Goal: Task Accomplishment & Management: Use online tool/utility

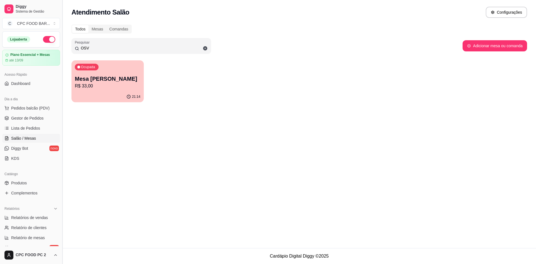
drag, startPoint x: 91, startPoint y: 49, endPoint x: 64, endPoint y: 46, distance: 27.2
click at [64, 46] on div "Diggy Sistema de Gestão C CPC FOOD BAR ... Loja aberta Plano Essencial + Mesas …" at bounding box center [268, 132] width 536 height 264
type input "ENIO"
click at [100, 84] on p "R$ 2.070,00" at bounding box center [108, 86] width 66 height 7
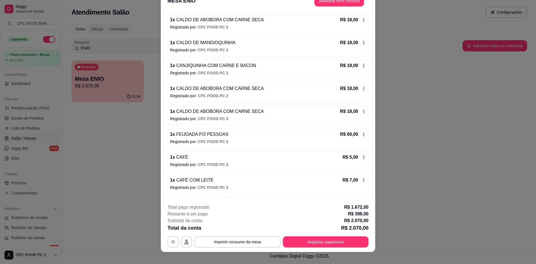
scroll to position [16, 0]
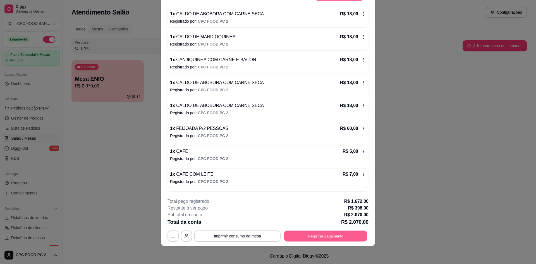
click at [319, 237] on button "Registrar pagamento" at bounding box center [325, 236] width 83 height 11
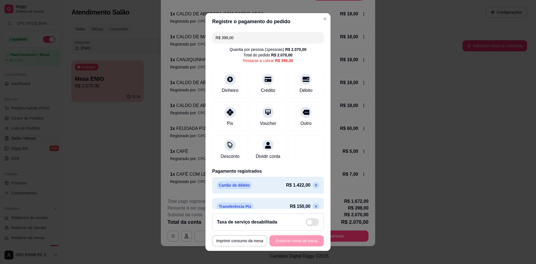
drag, startPoint x: 238, startPoint y: 41, endPoint x: 200, endPoint y: 39, distance: 38.0
click at [200, 39] on div "**********" at bounding box center [268, 132] width 536 height 264
click at [235, 110] on div "Pix" at bounding box center [229, 115] width 39 height 33
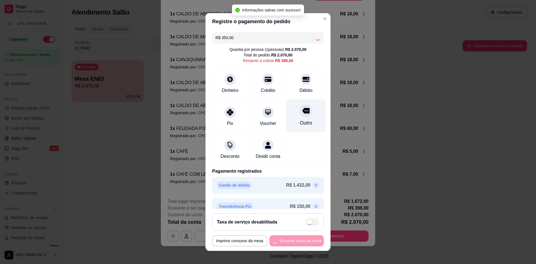
type input "R$ 48,00"
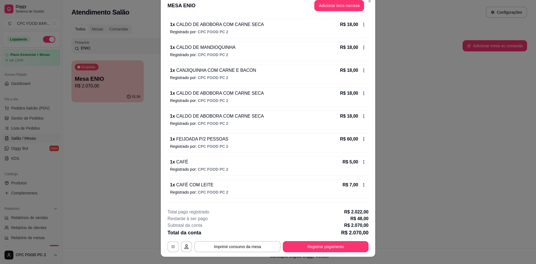
scroll to position [0, 0]
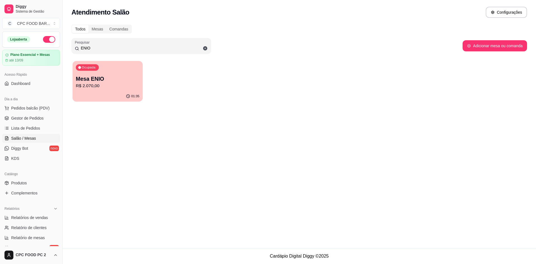
click at [114, 77] on p "Mesa ENIO" at bounding box center [108, 79] width 64 height 8
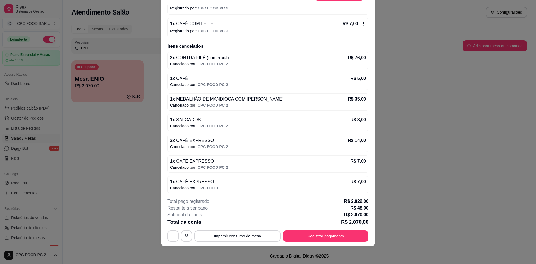
scroll to position [2412, 0]
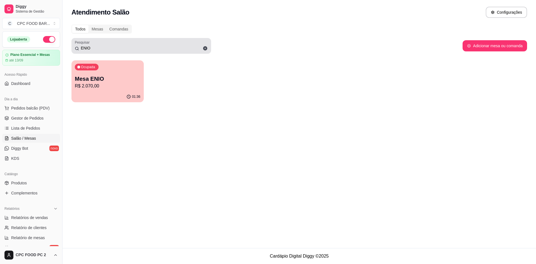
click at [102, 49] on input "ENIO" at bounding box center [143, 48] width 129 height 6
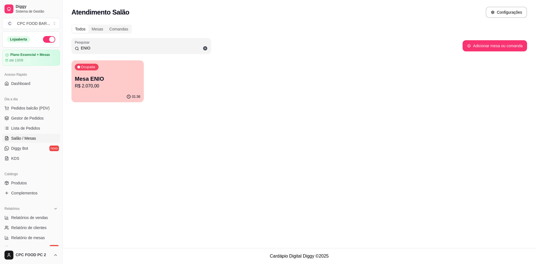
click at [102, 49] on input "ENIO" at bounding box center [143, 48] width 129 height 6
click at [124, 81] on p "Mesa ENIO" at bounding box center [108, 79] width 64 height 8
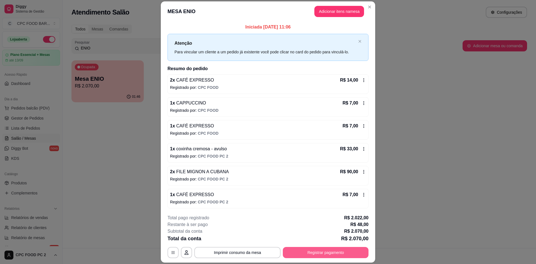
click at [313, 250] on button "Registrar pagamento" at bounding box center [326, 252] width 86 height 11
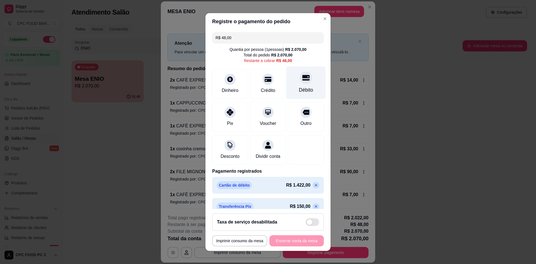
click at [291, 83] on div "Débito" at bounding box center [305, 82] width 39 height 33
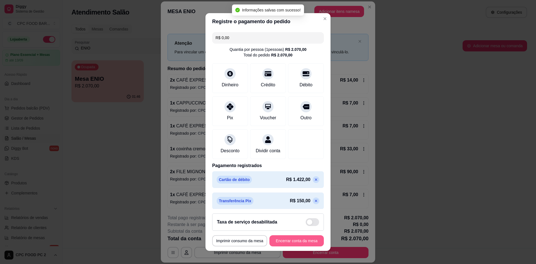
type input "R$ 0,00"
click at [285, 239] on button "Encerrar conta da mesa" at bounding box center [296, 240] width 53 height 11
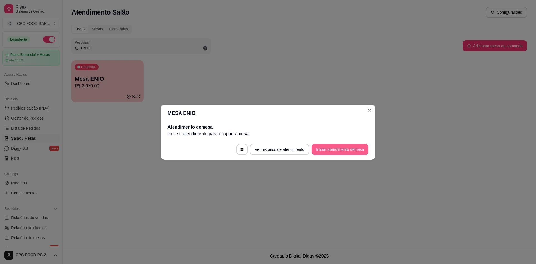
click at [330, 148] on button "Iniciar atendimento de mesa" at bounding box center [339, 149] width 57 height 11
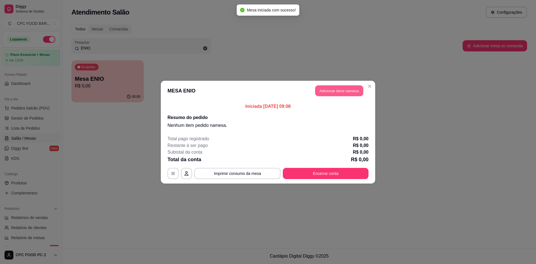
click at [332, 91] on button "Adicionar itens na mesa" at bounding box center [339, 90] width 48 height 11
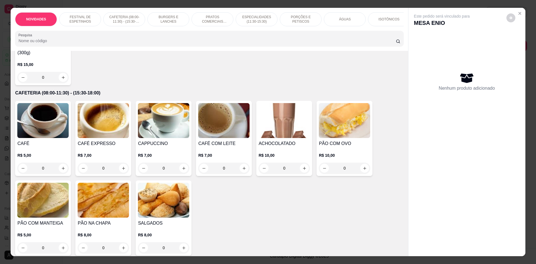
scroll to position [251, 0]
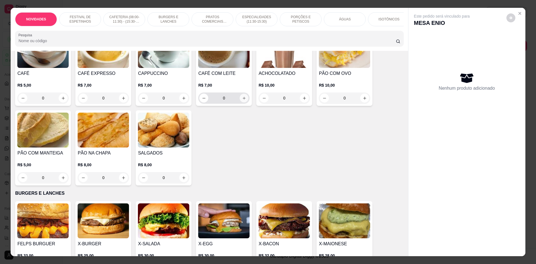
click at [242, 100] on icon "increase-product-quantity" at bounding box center [244, 98] width 4 height 4
type input "1"
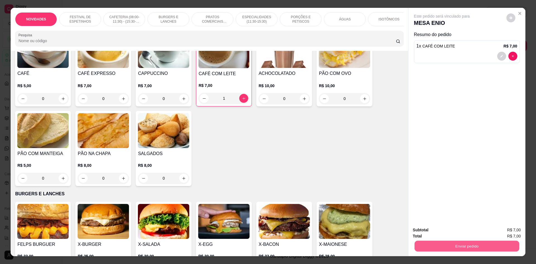
click at [433, 244] on button "Enviar pedido" at bounding box center [466, 245] width 105 height 11
click at [432, 233] on button "Não registrar e enviar pedido" at bounding box center [448, 232] width 56 height 10
